Goal: Information Seeking & Learning: Learn about a topic

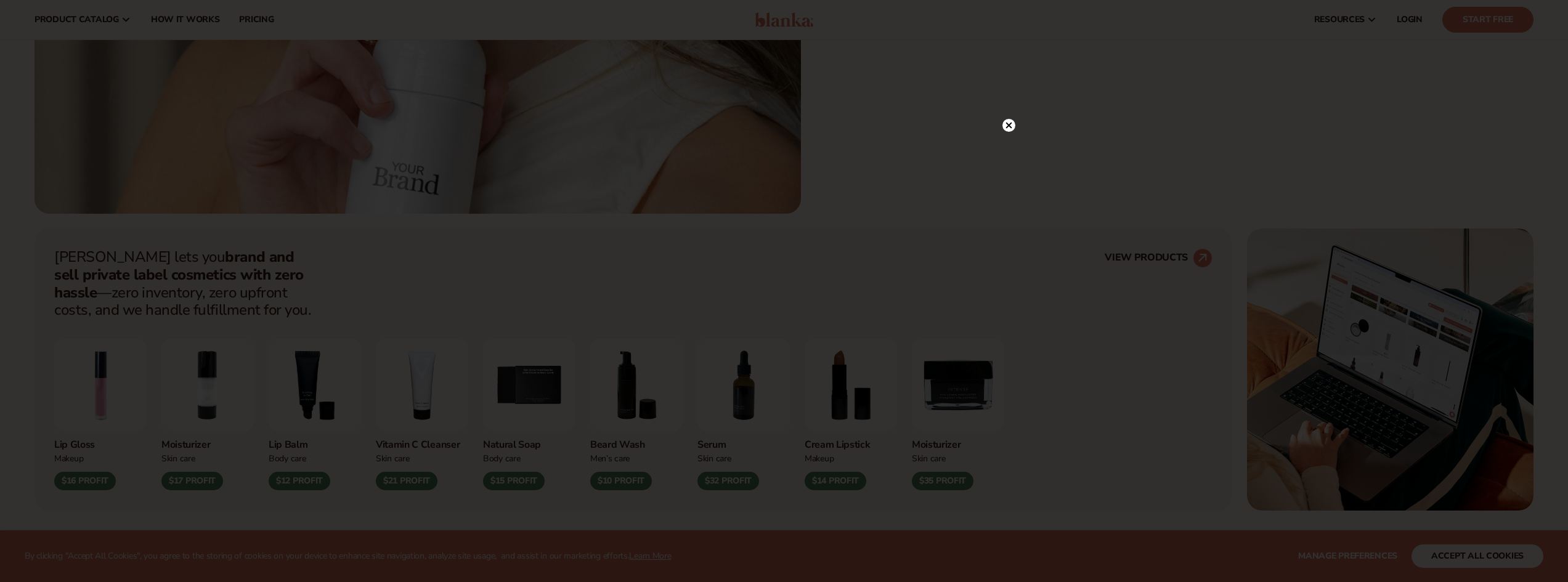
scroll to position [616, 0]
click at [1009, 122] on div at bounding box center [784, 291] width 1568 height 582
click at [1009, 147] on circle at bounding box center [1009, 151] width 13 height 13
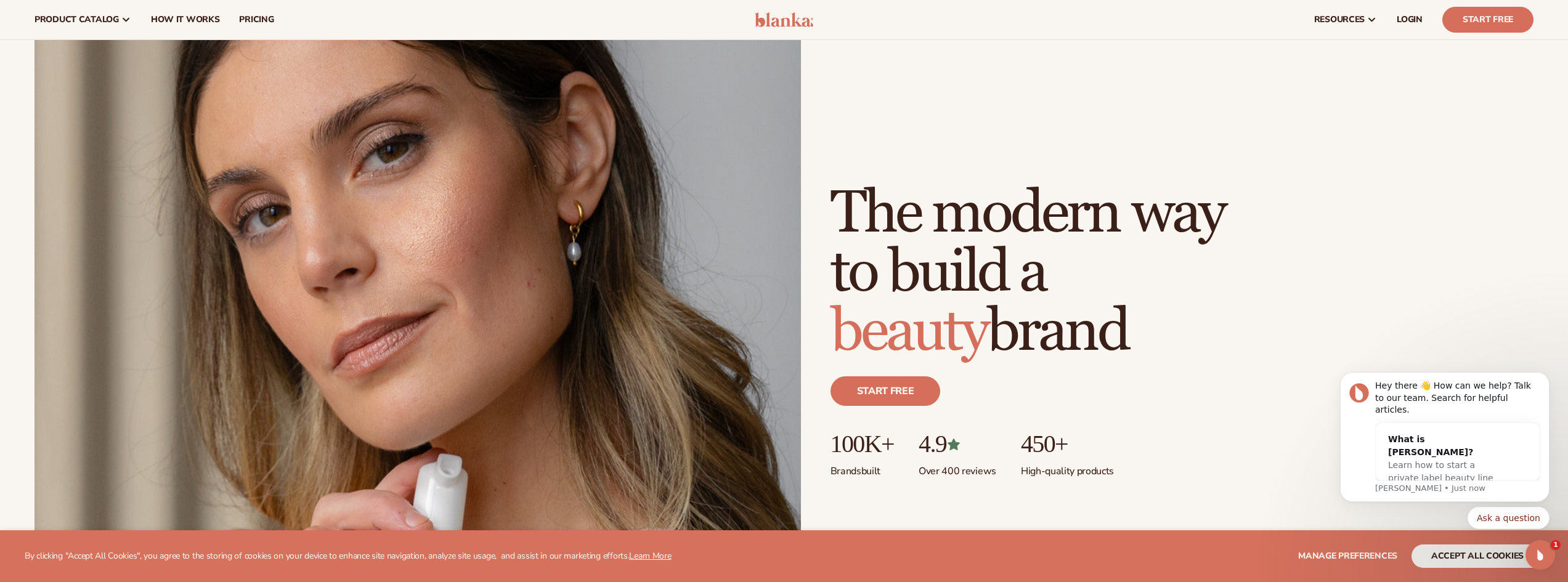
scroll to position [0, 0]
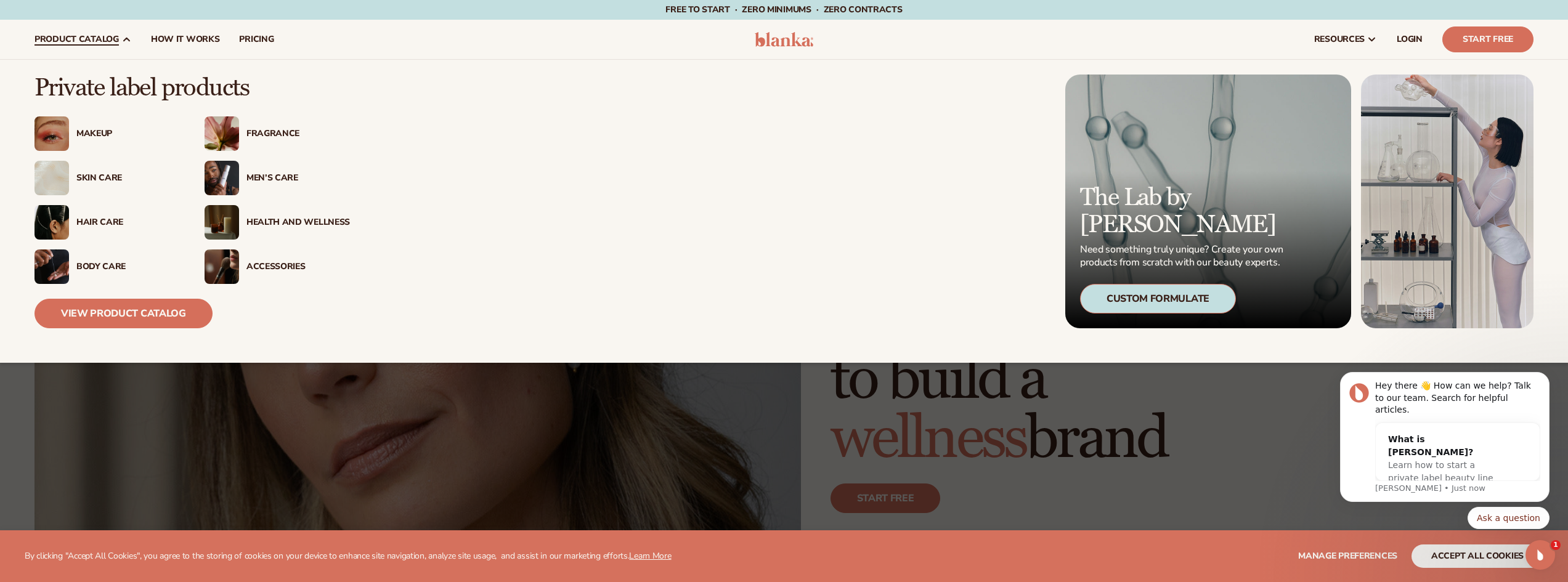
click at [95, 40] on span "product catalog" at bounding box center [77, 40] width 85 height 10
click at [284, 225] on div "Health And Wellness" at bounding box center [298, 222] width 104 height 10
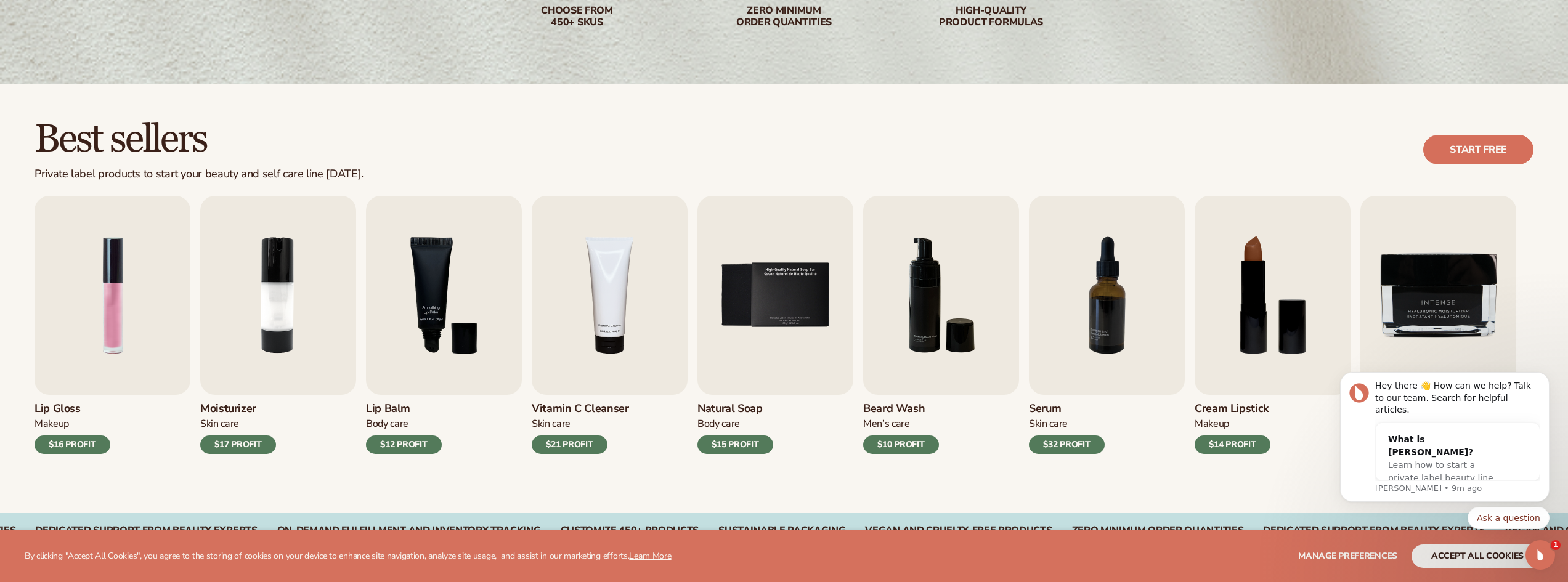
click at [1552, 296] on div "Lip Gloss Makeup $16 PROFIT Moisturizer [MEDICAL_DATA] $17 PROFIT [MEDICAL_DATA…" at bounding box center [801, 325] width 1534 height 258
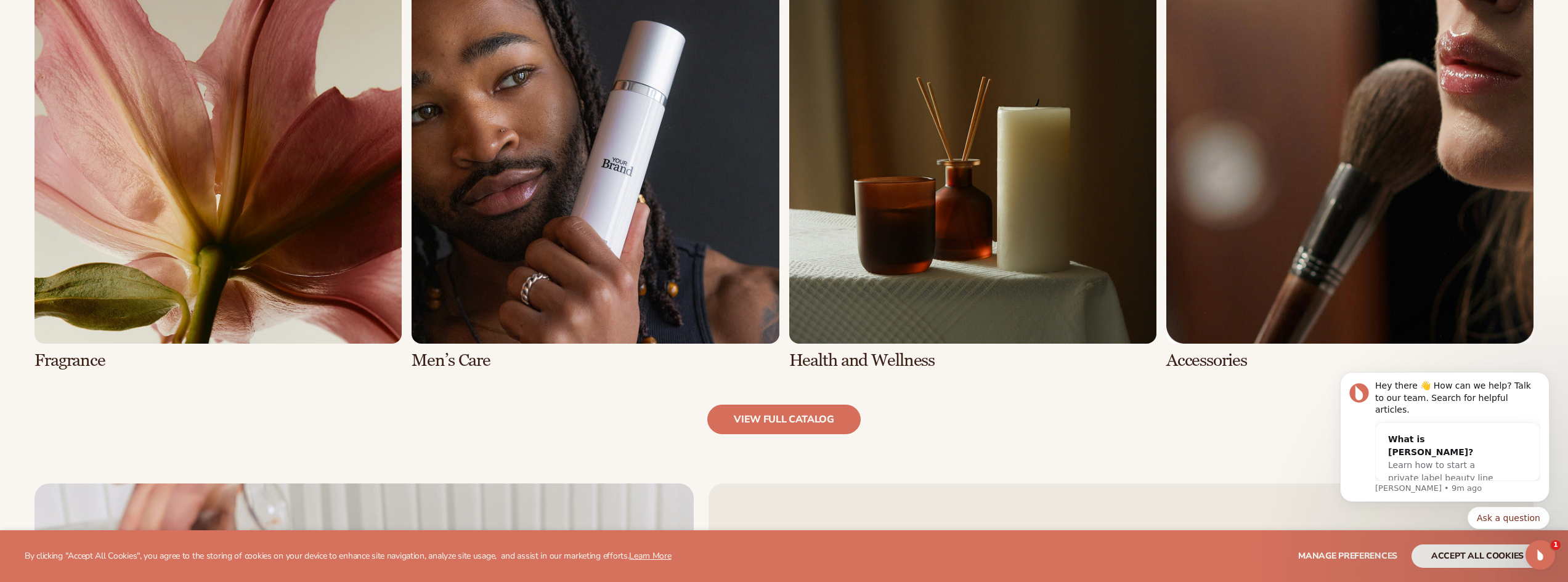
scroll to position [1349, 0]
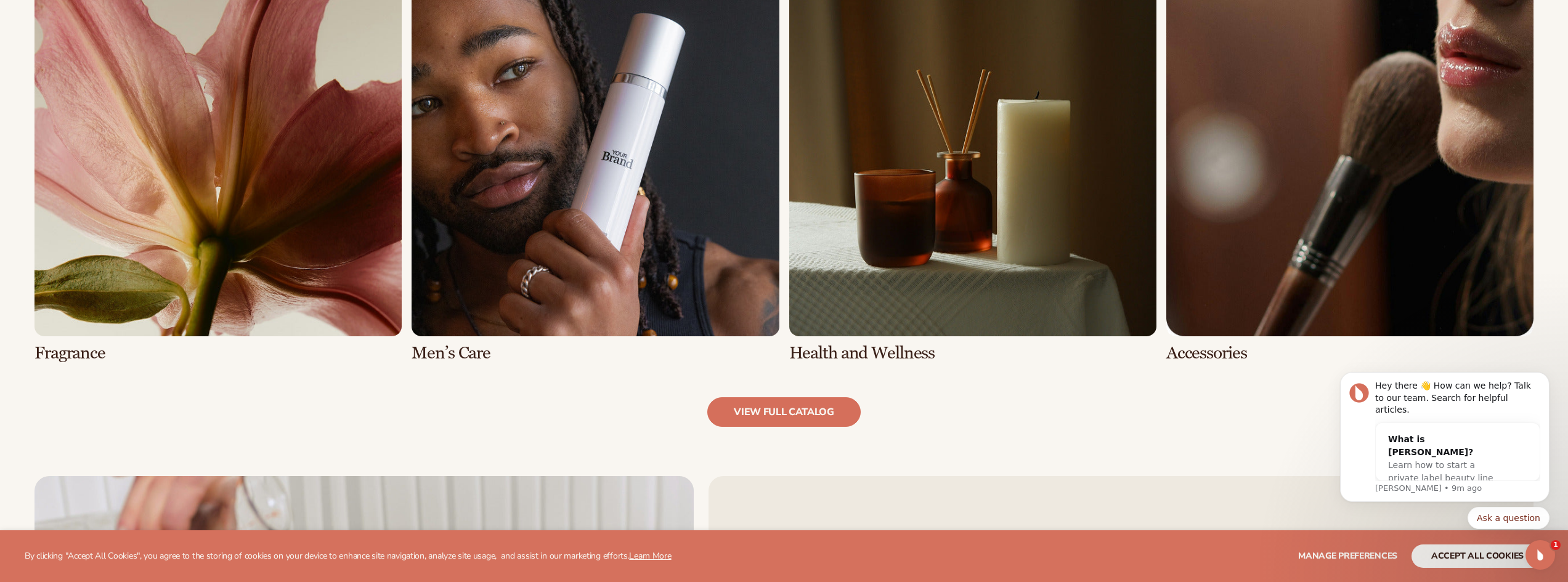
click at [1014, 282] on link "7 / 8" at bounding box center [972, 166] width 367 height 394
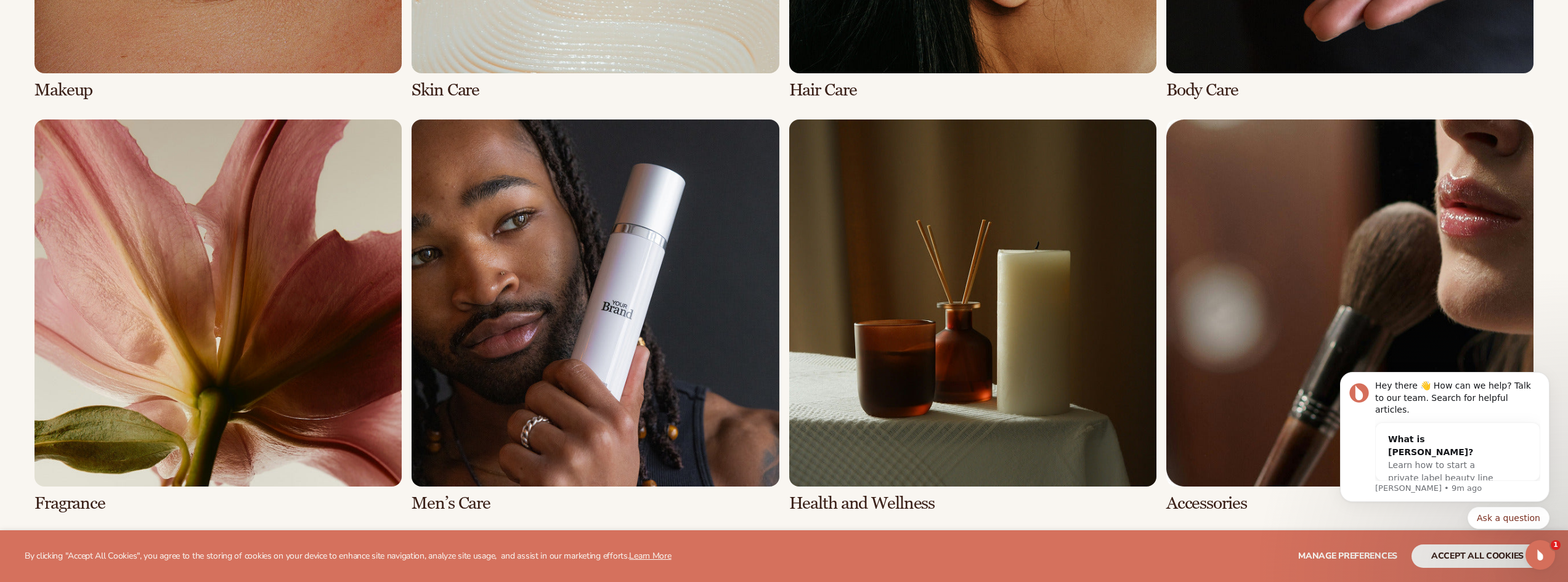
scroll to position [1294, 0]
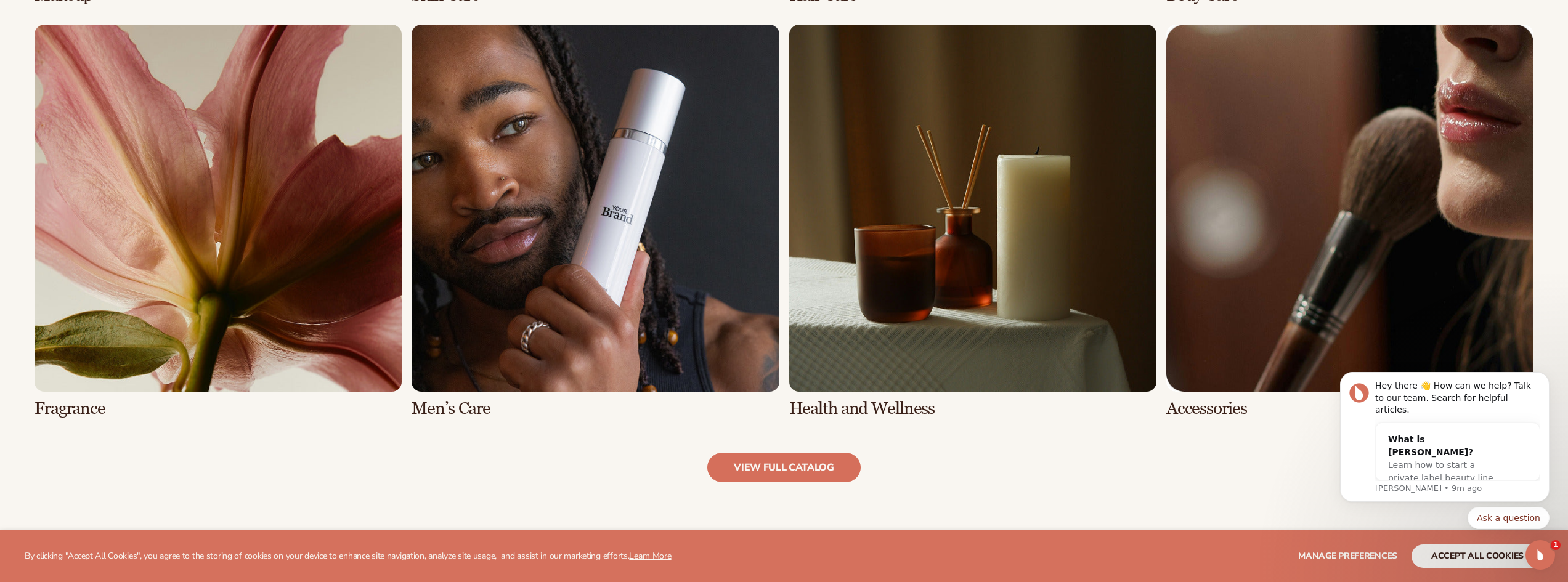
click at [888, 298] on link "7 / 8" at bounding box center [972, 222] width 367 height 394
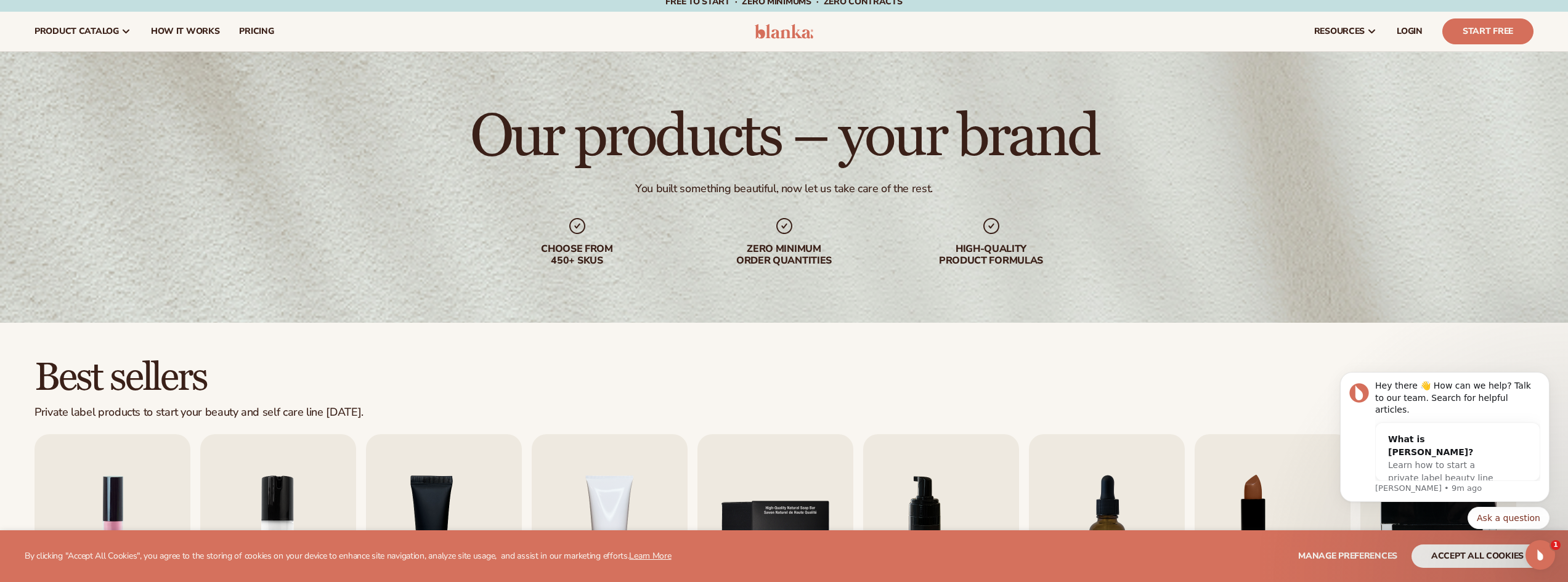
scroll to position [0, 0]
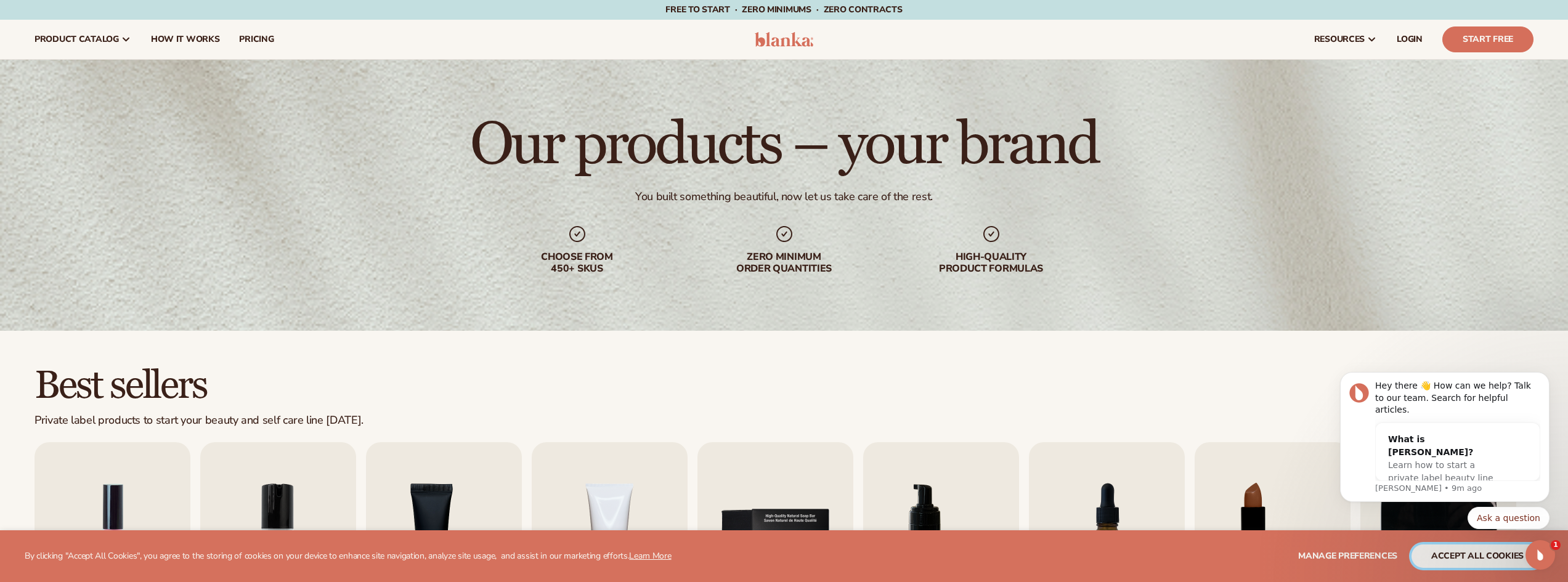
click at [1451, 559] on button "accept all cookies" at bounding box center [1478, 557] width 132 height 23
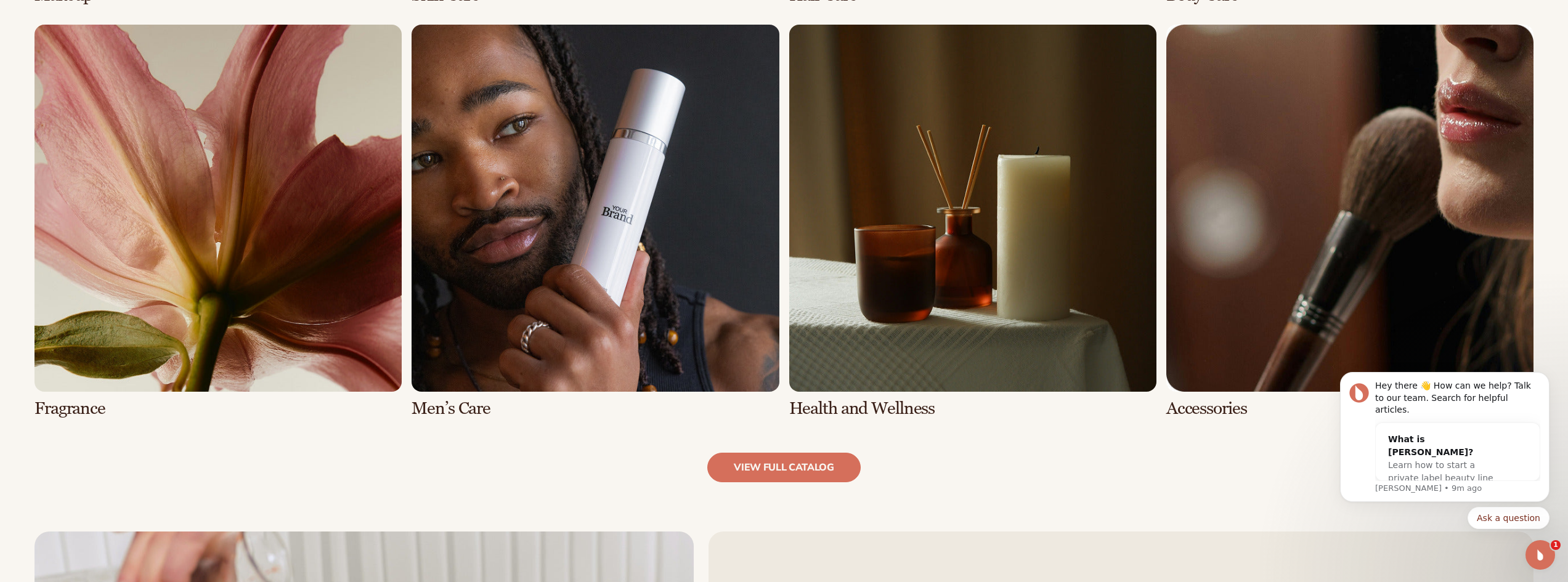
click at [925, 276] on link "7 / 8" at bounding box center [972, 222] width 367 height 394
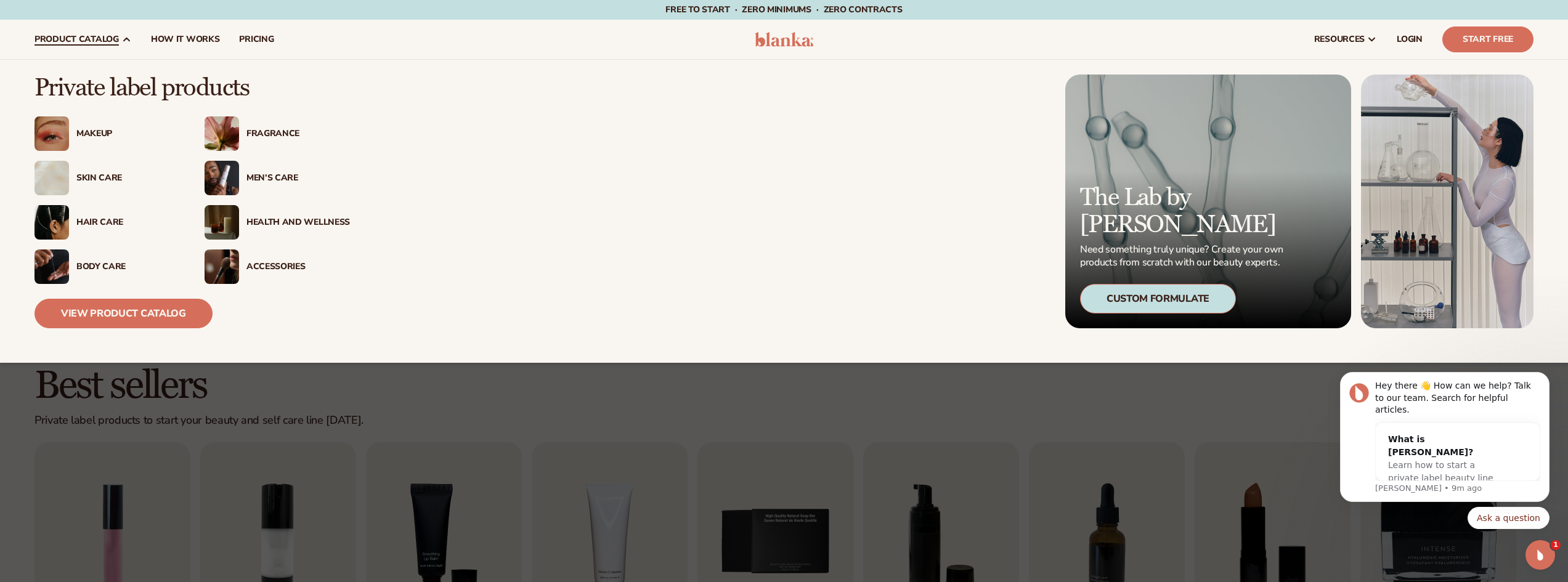
click at [57, 38] on span "product catalog" at bounding box center [77, 40] width 85 height 10
click at [278, 219] on div "Health And Wellness" at bounding box center [298, 222] width 104 height 10
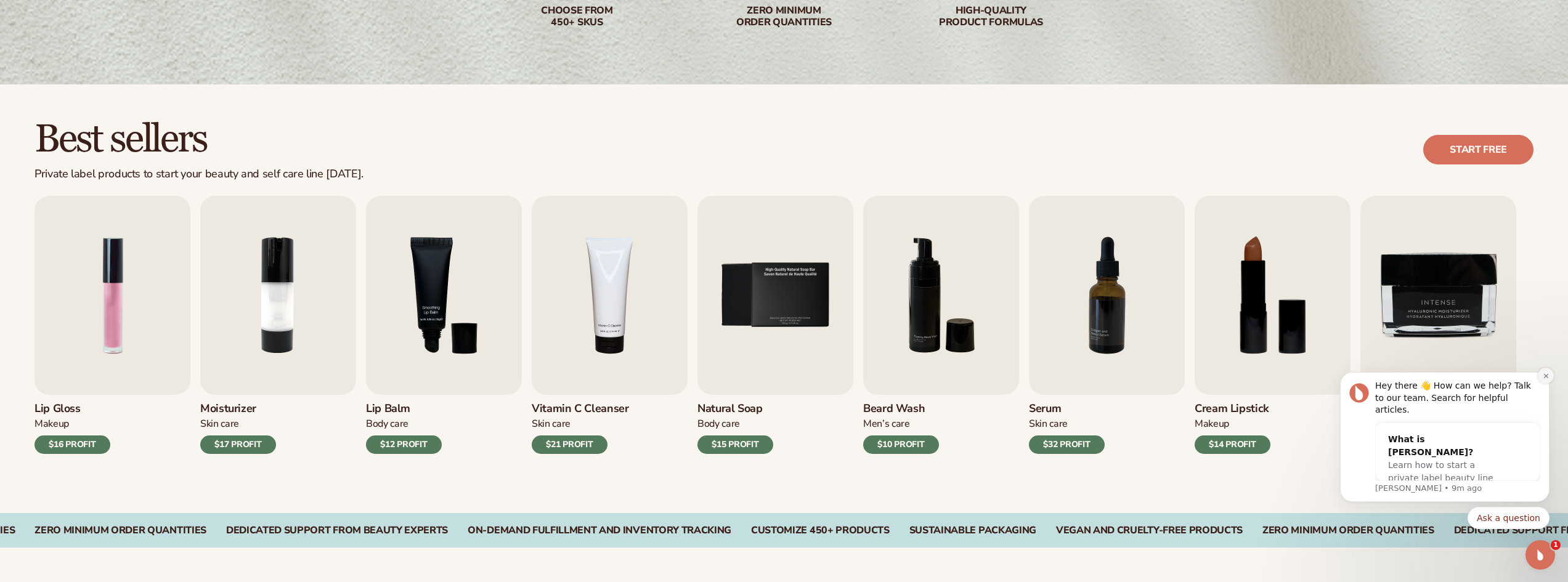
click at [1547, 384] on button "Dismiss notification" at bounding box center [1546, 376] width 16 height 16
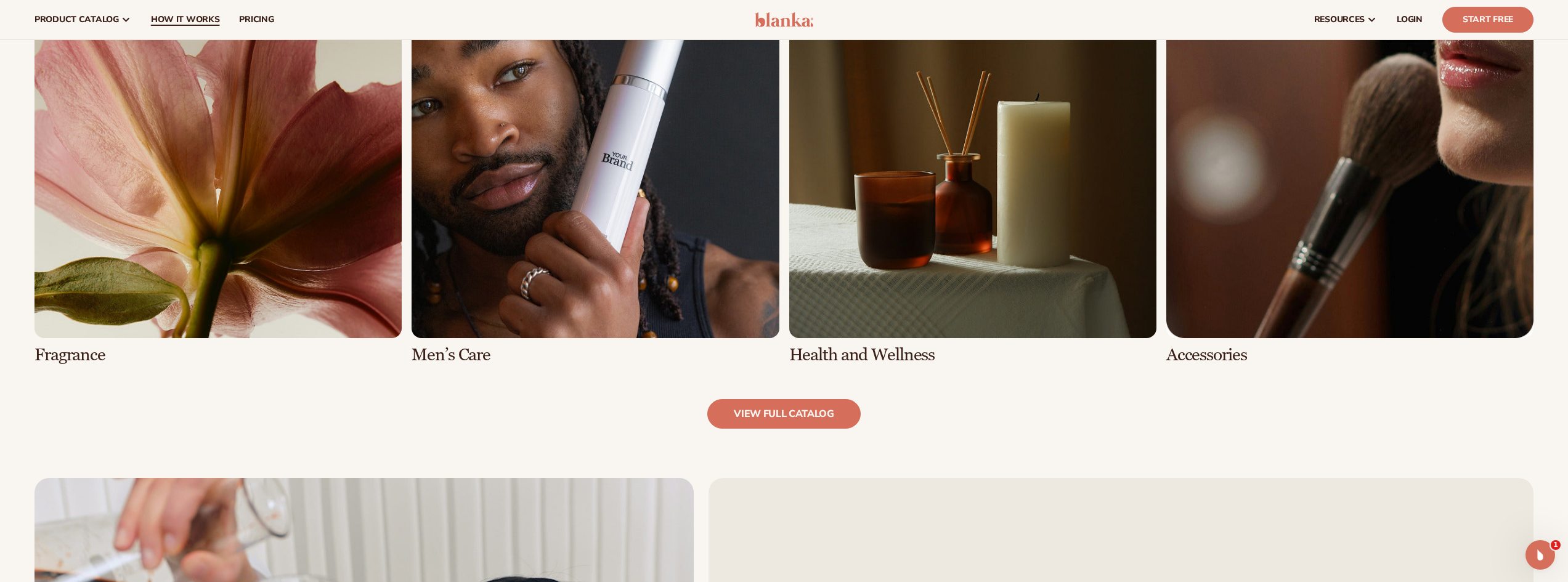
scroll to position [1216, 0]
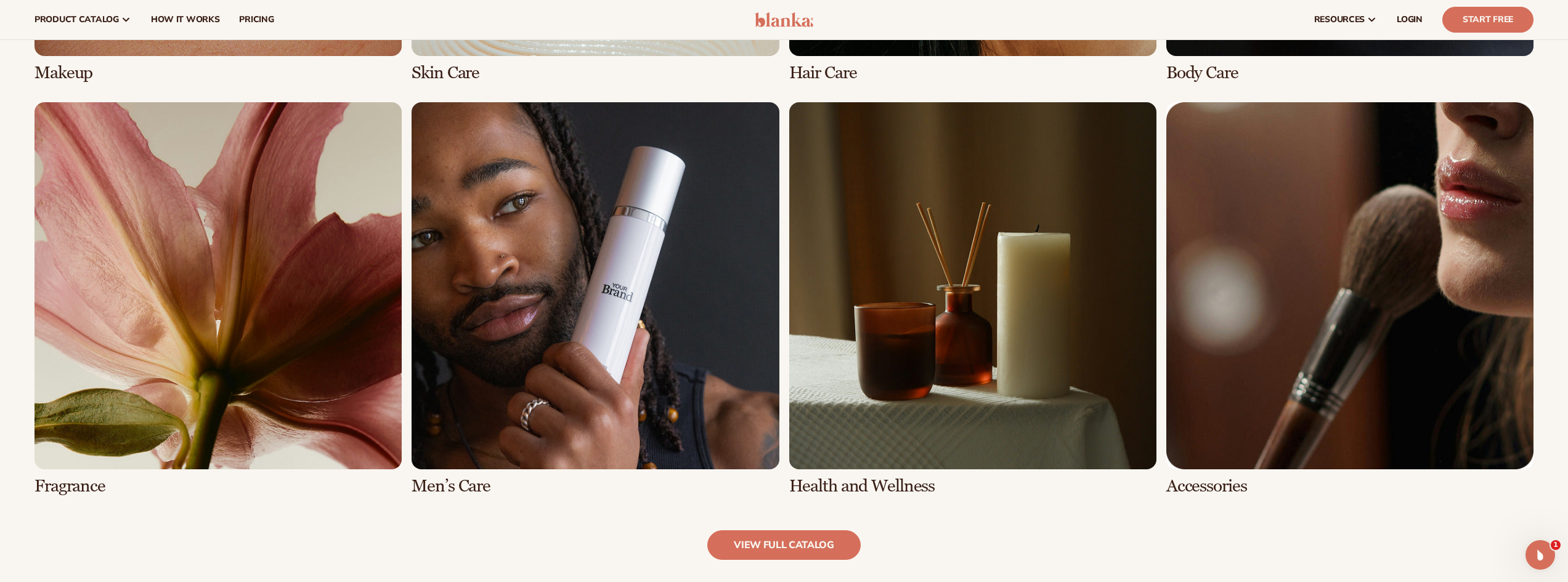
click at [1081, 260] on link "7 / 8" at bounding box center [972, 299] width 367 height 394
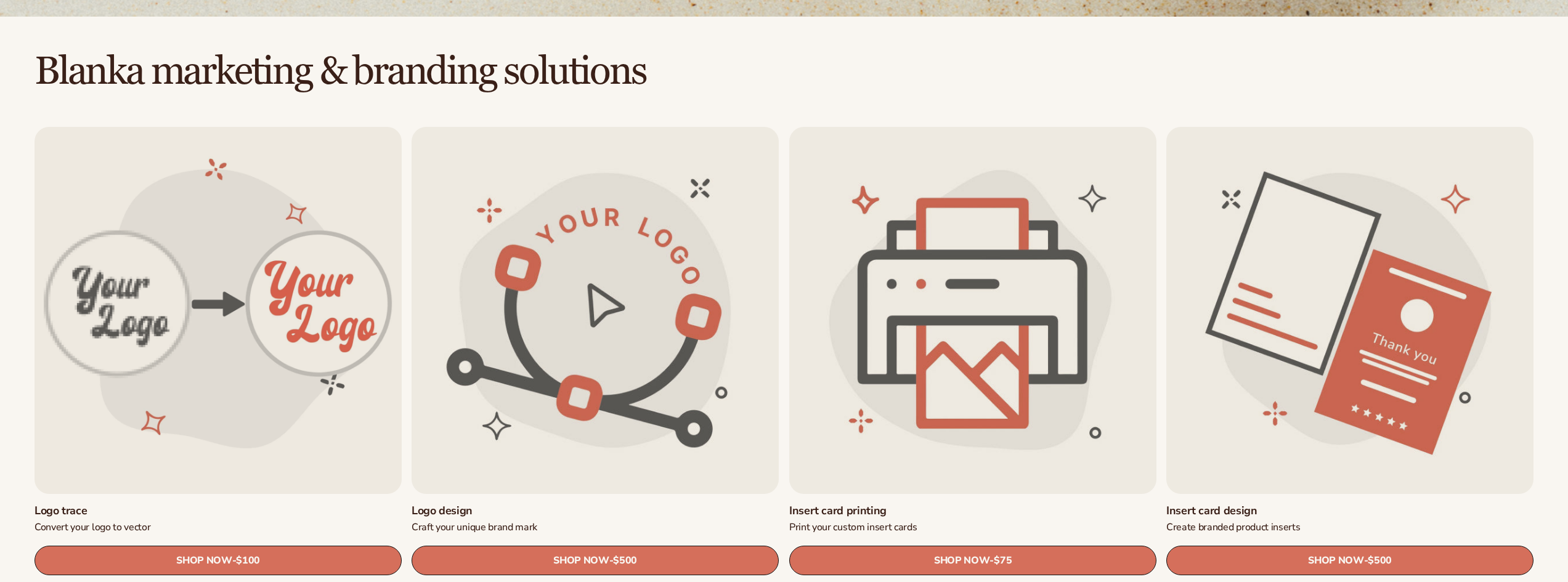
scroll to position [308, 0]
